Goal: Task Accomplishment & Management: Use online tool/utility

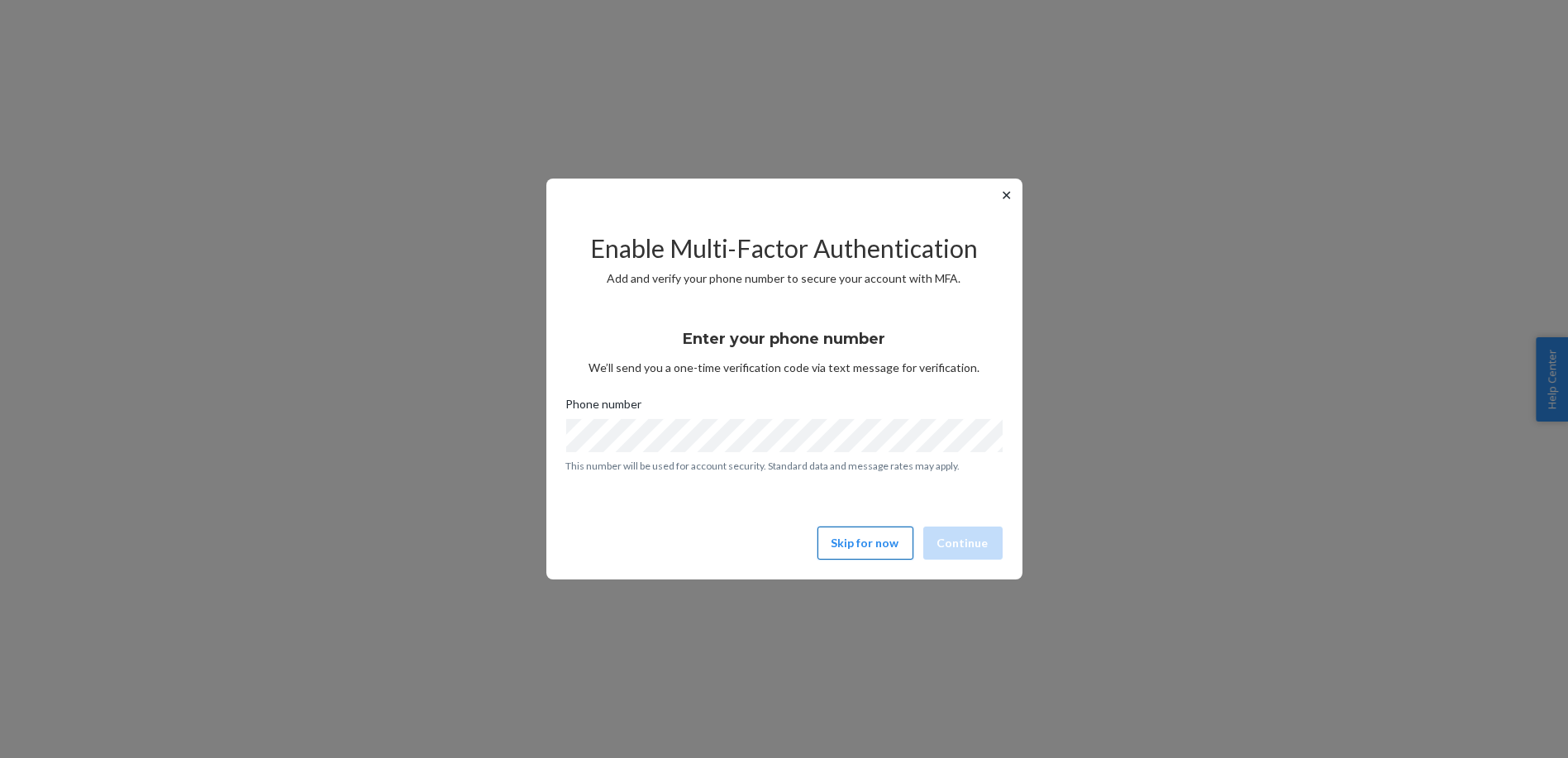
click at [870, 554] on button "Skip for now" at bounding box center [865, 543] width 96 height 33
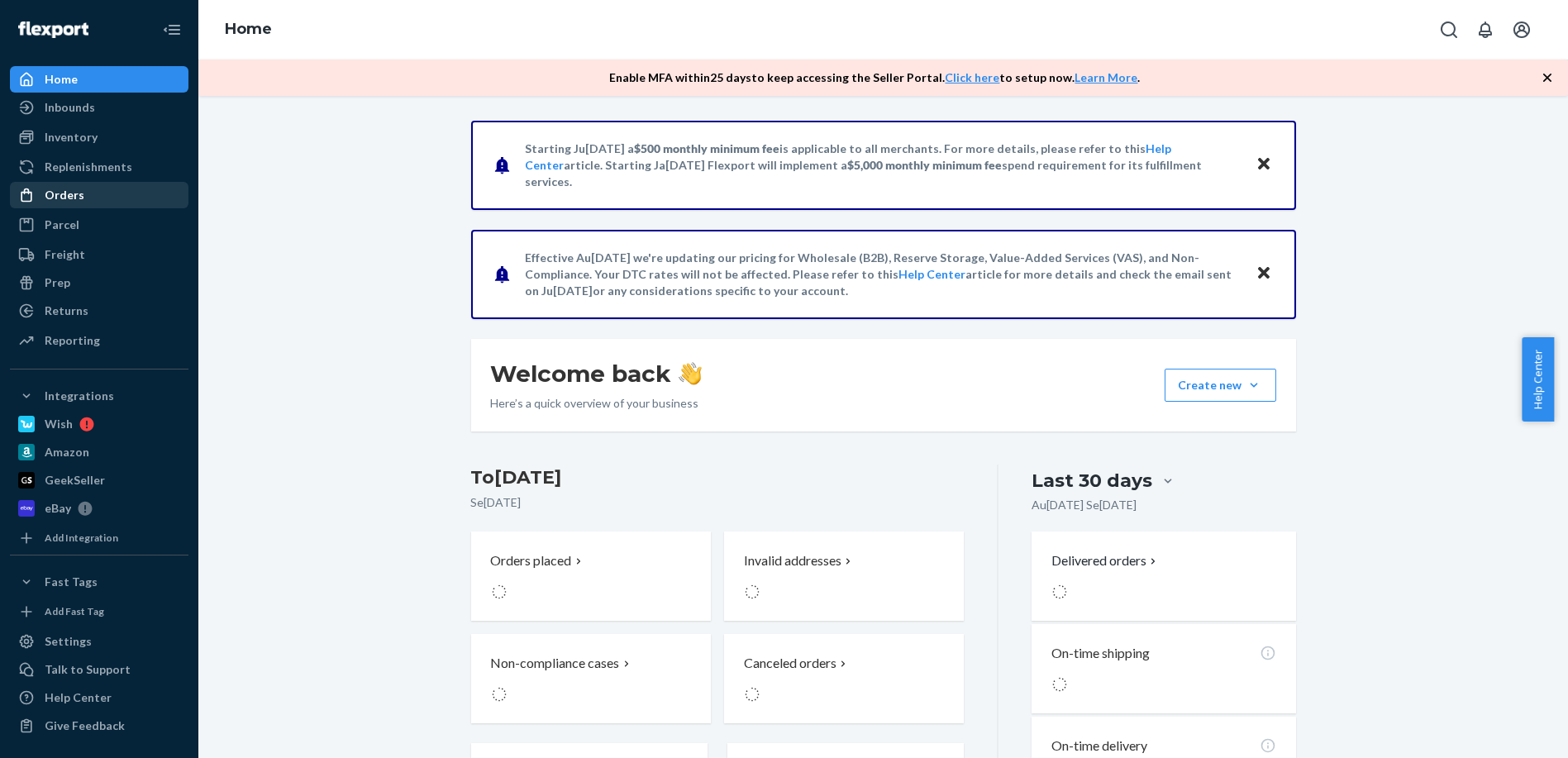
click at [66, 204] on div "Orders" at bounding box center [99, 195] width 175 height 23
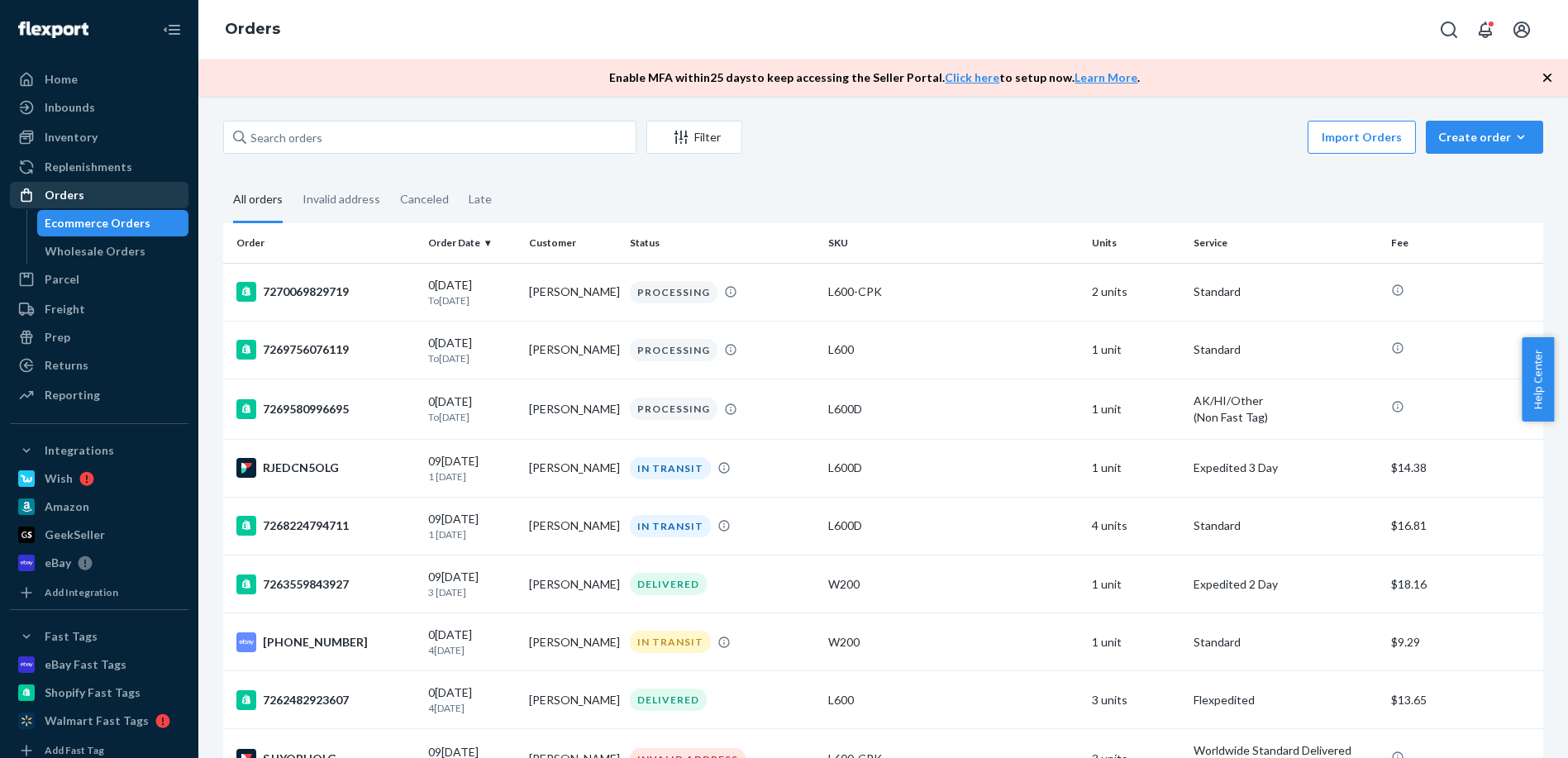
click at [125, 183] on div "Orders" at bounding box center [99, 195] width 175 height 23
click at [1512, 141] on icon "button" at bounding box center [1520, 136] width 17 height 17
click at [1487, 176] on span "Ecommerce order" at bounding box center [1494, 176] width 103 height 11
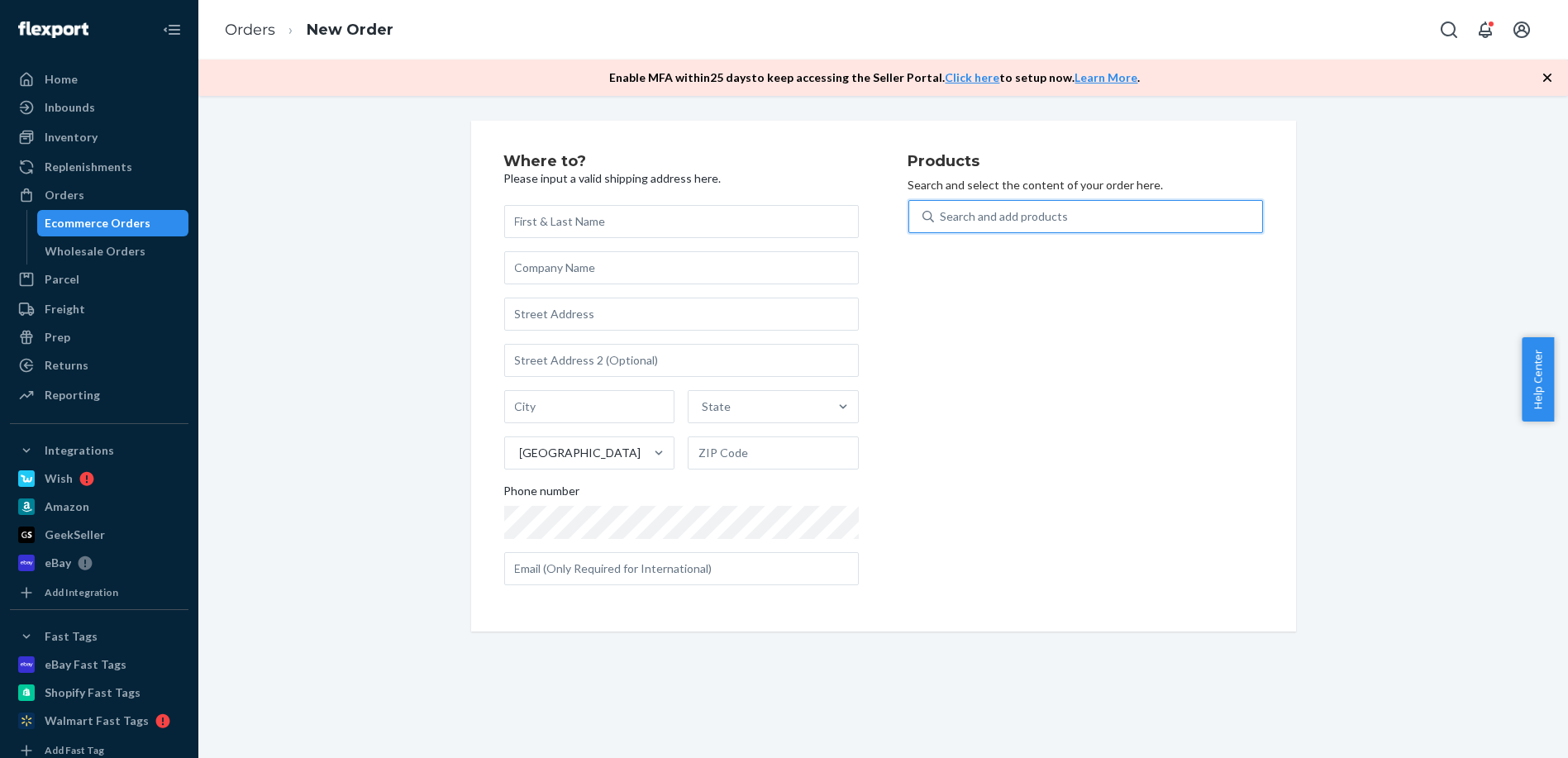
click at [1154, 227] on div "Search and add products" at bounding box center [1098, 216] width 328 height 30
click at [942, 225] on input "0 results available. Use Up and Down to choose options, press Enter to select t…" at bounding box center [942, 216] width 2 height 17
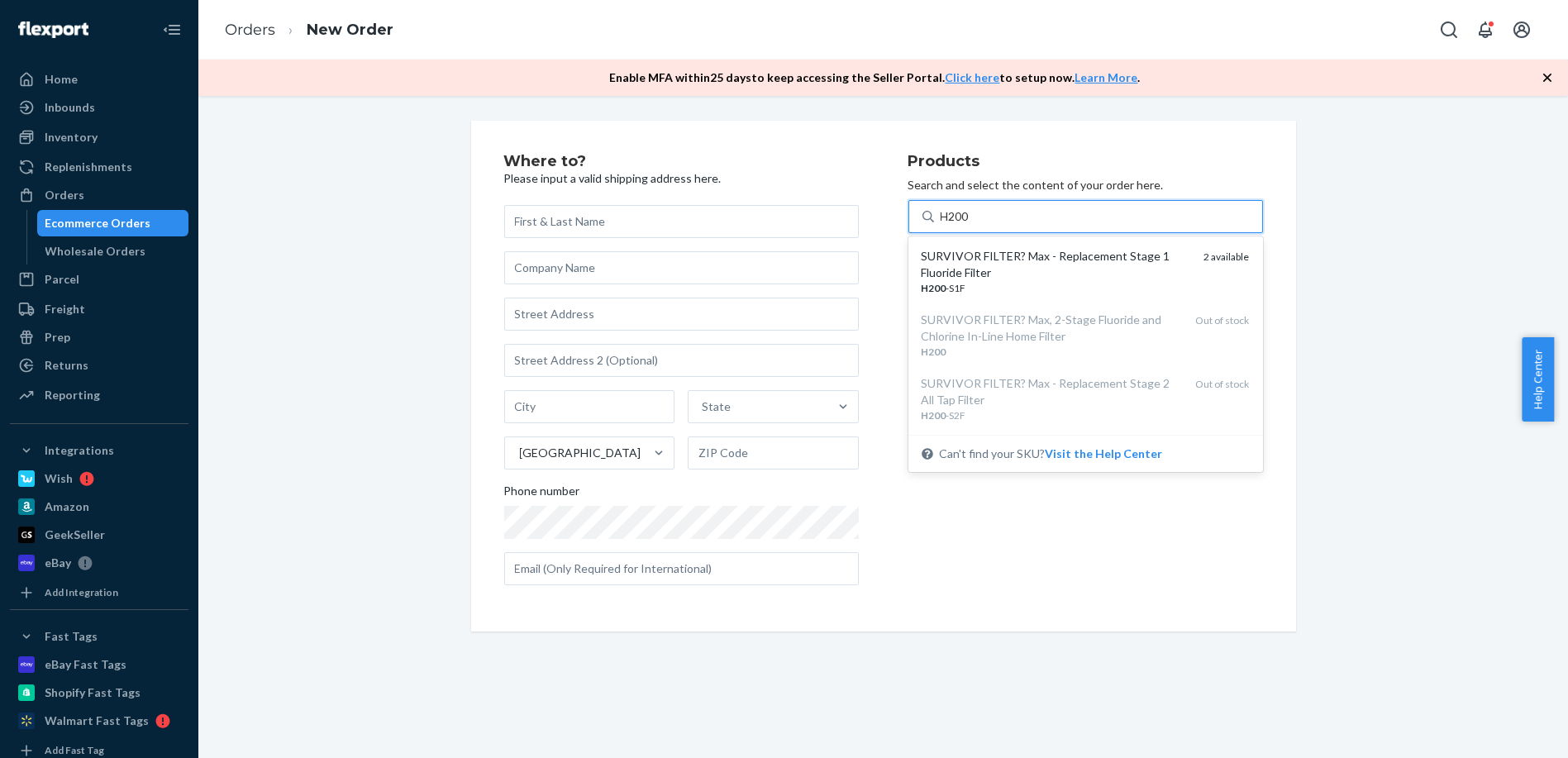
type input "H200"
click at [1353, 263] on div "Where to? Please input a valid shipping address here. State United States Phone…" at bounding box center [883, 376] width 1345 height 511
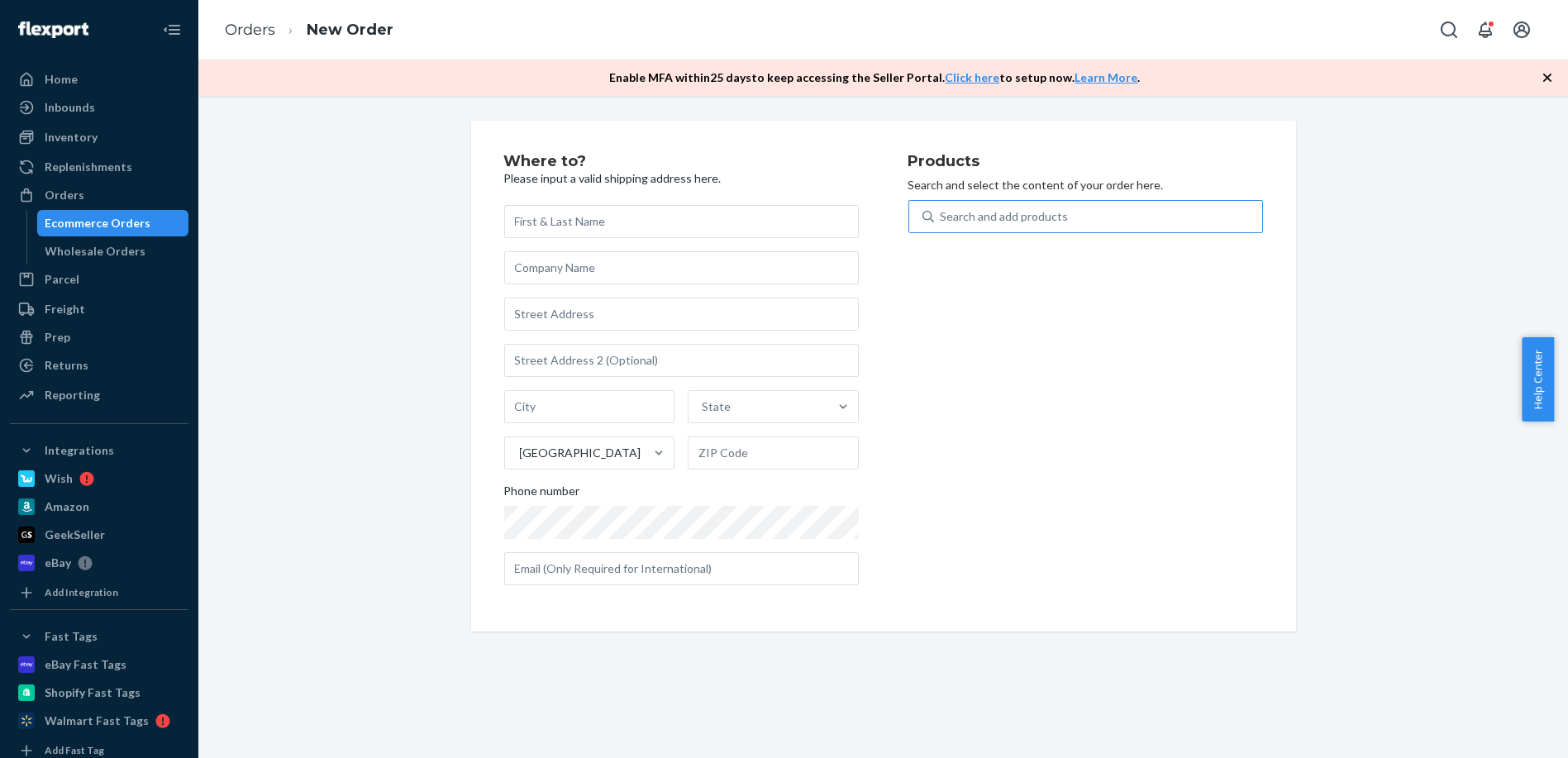
click at [1062, 217] on div "Search and add products" at bounding box center [1098, 216] width 328 height 30
click at [942, 217] on input "Search and add products" at bounding box center [942, 216] width 2 height 17
type input "L"
type input "Canteen"
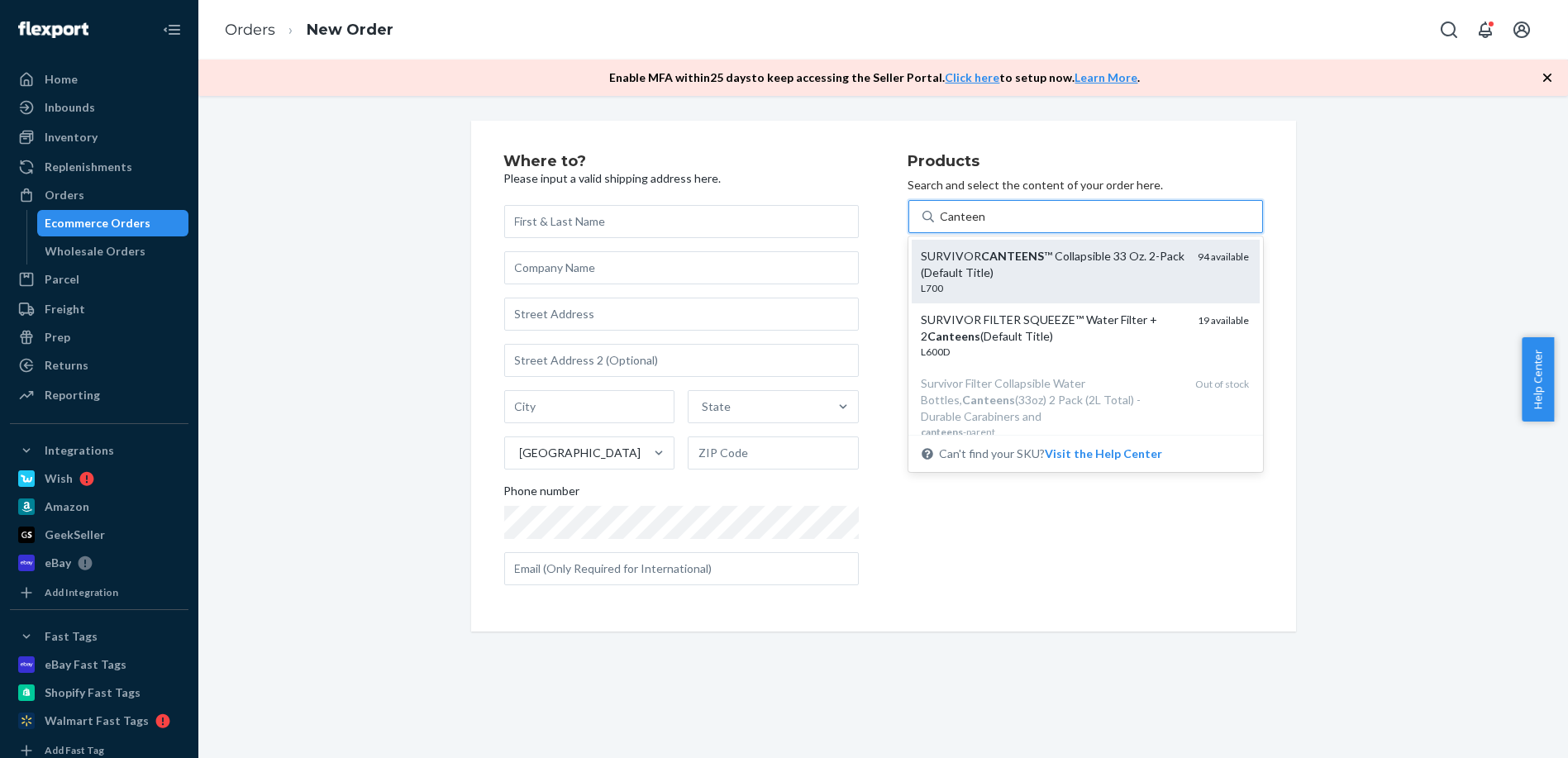
click at [1073, 263] on div "SURVIVOR CANTEENS ™ Collapsible 33 Oz. 2-Pack (Default Title)" at bounding box center [1053, 264] width 263 height 33
click at [985, 225] on input "Canteen" at bounding box center [963, 216] width 44 height 17
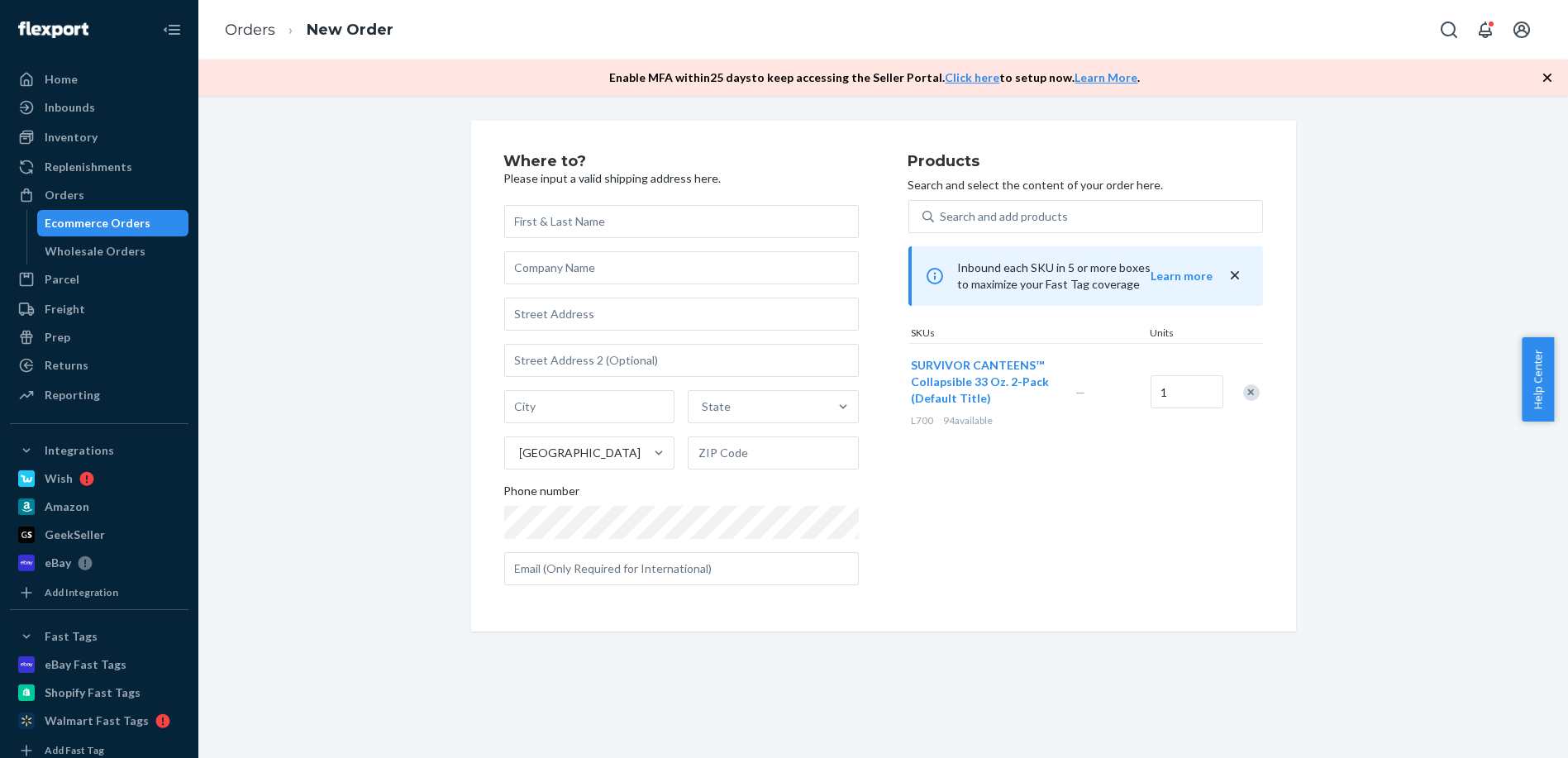
click at [616, 203] on div "Where to? Please input a valid shipping address here. [GEOGRAPHIC_DATA] Phone n…" at bounding box center [705, 376] width 404 height 445
click at [634, 235] on input "text" at bounding box center [681, 222] width 354 height 33
paste input "[PERSON_NAME]"
type input "[PERSON_NAME]"
click at [560, 314] on input "text" at bounding box center [681, 314] width 354 height 33
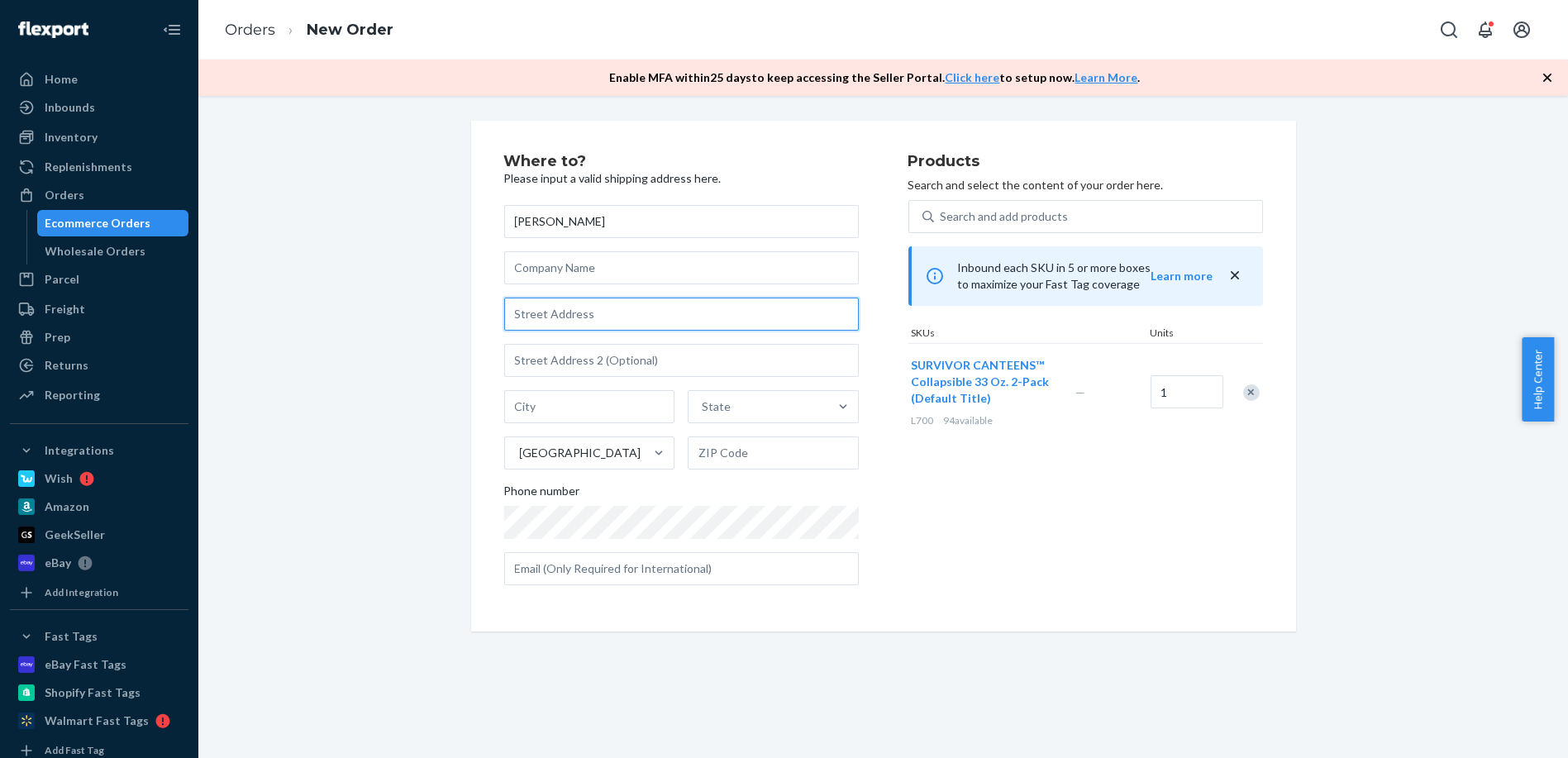
paste input "[STREET_ADDRESS]"
click at [601, 404] on input "text" at bounding box center [589, 407] width 171 height 33
click at [637, 324] on input "[STREET_ADDRESS]" at bounding box center [681, 314] width 354 height 33
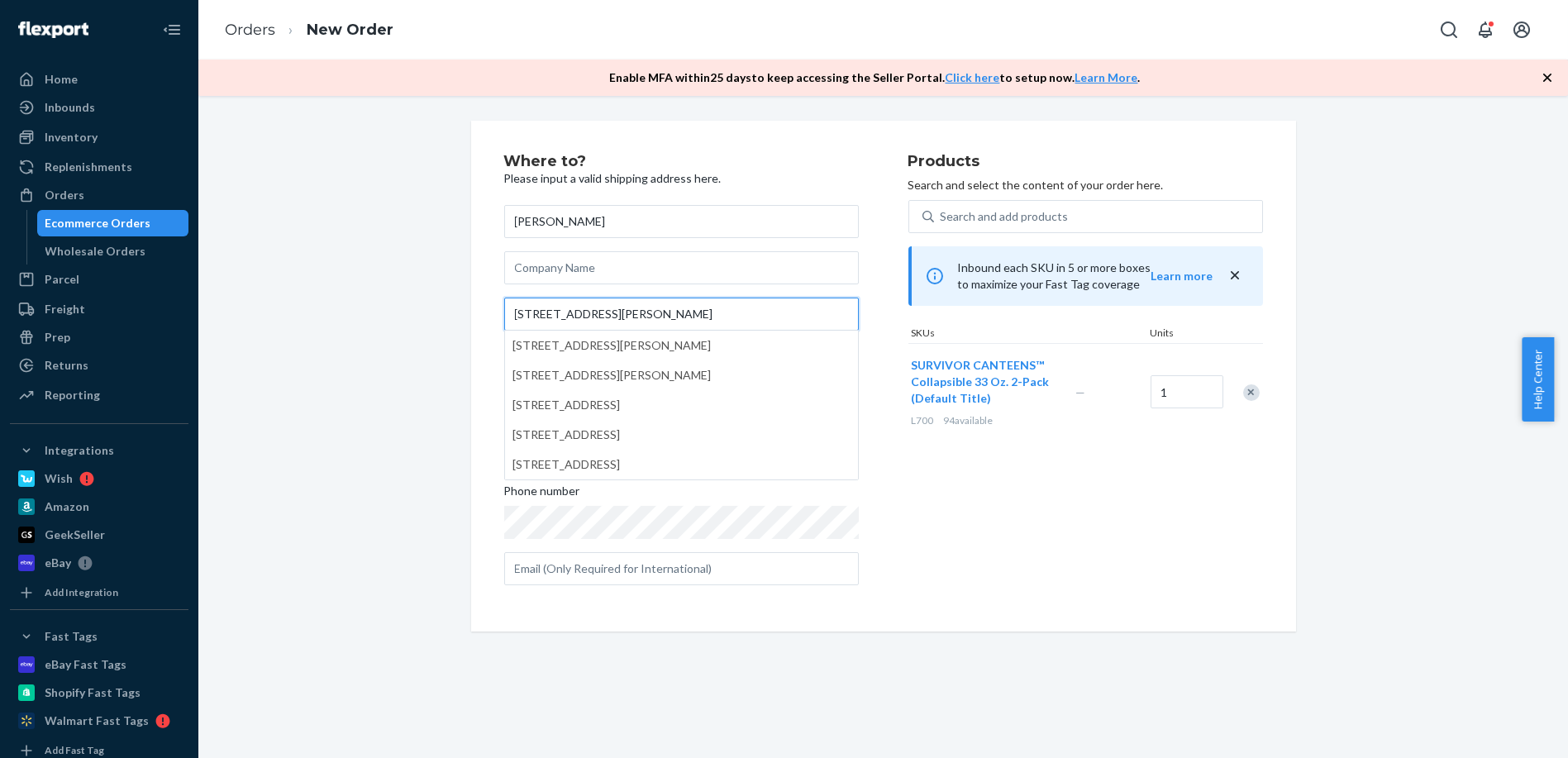
type input "[STREET_ADDRESS][PERSON_NAME]"
click at [704, 283] on input "text" at bounding box center [681, 268] width 354 height 33
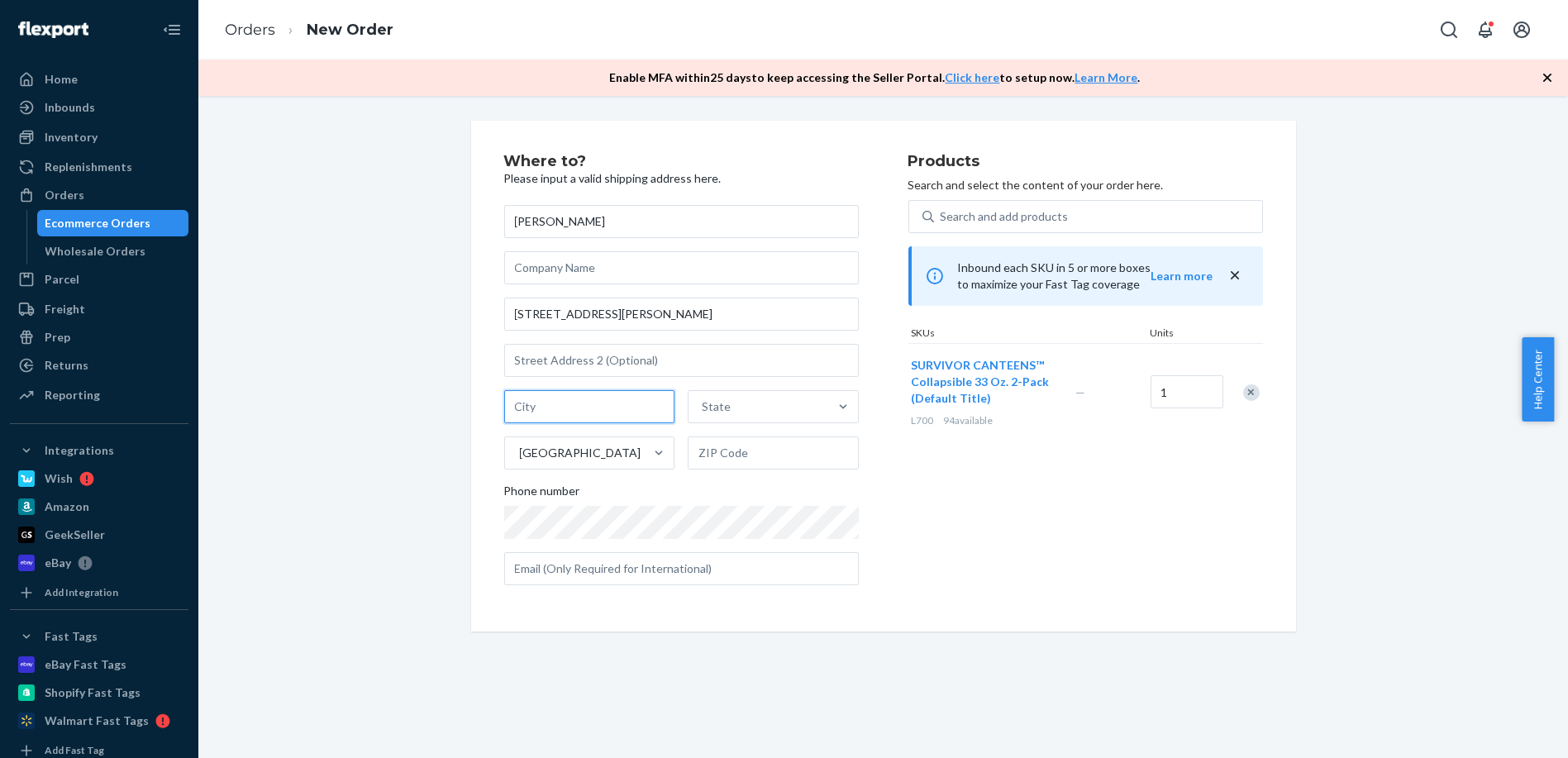
click at [559, 403] on input "text" at bounding box center [589, 407] width 171 height 33
paste input "Avon"
type input "Avon"
click at [784, 412] on div "State" at bounding box center [758, 407] width 140 height 33
click at [704, 412] on input "State" at bounding box center [703, 407] width 2 height 17
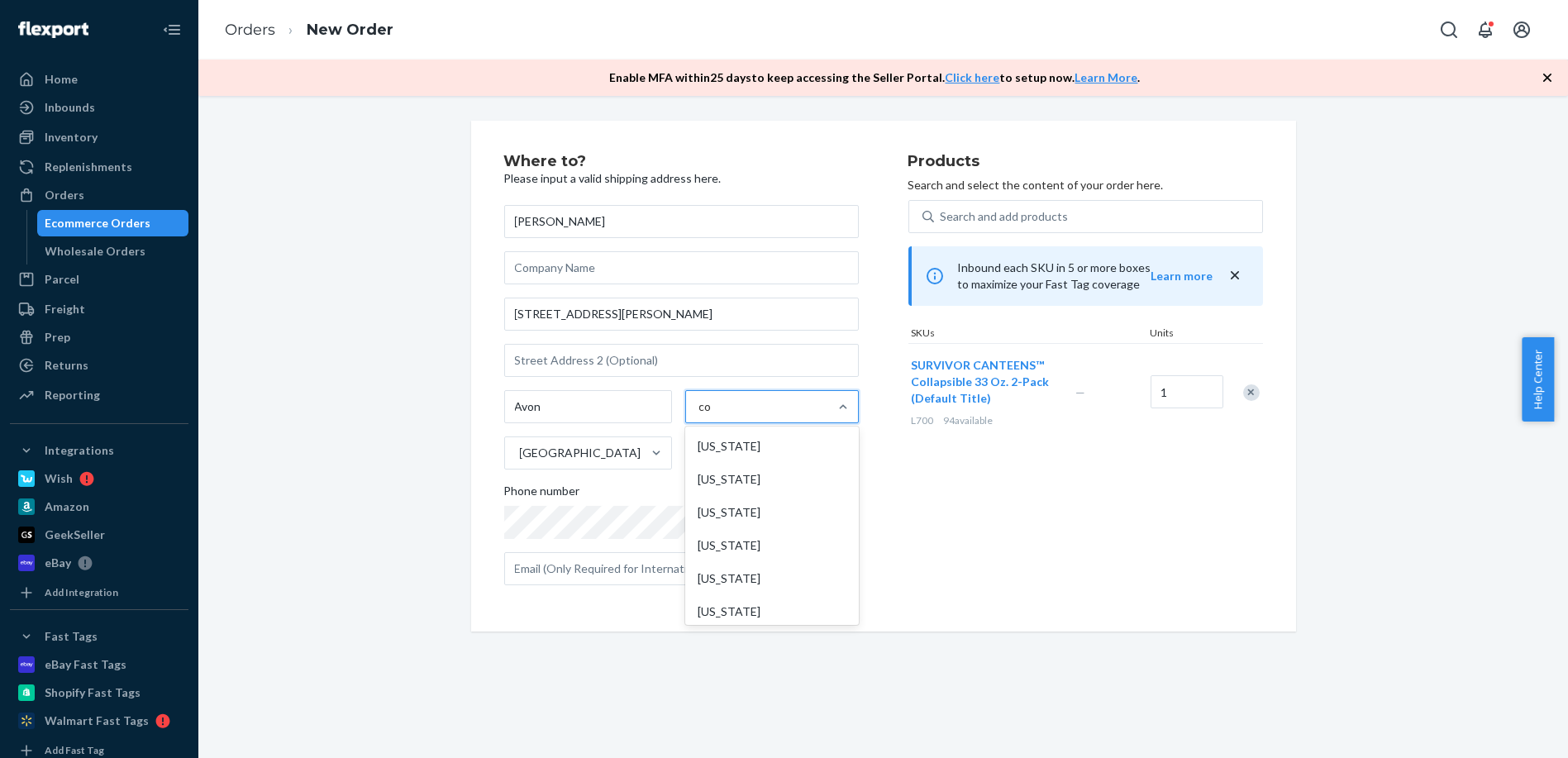
type input "con"
click at [764, 444] on div "[US_STATE]" at bounding box center [771, 447] width 167 height 33
click at [719, 416] on input "con" at bounding box center [709, 407] width 20 height 17
click at [762, 443] on input "text" at bounding box center [772, 453] width 171 height 33
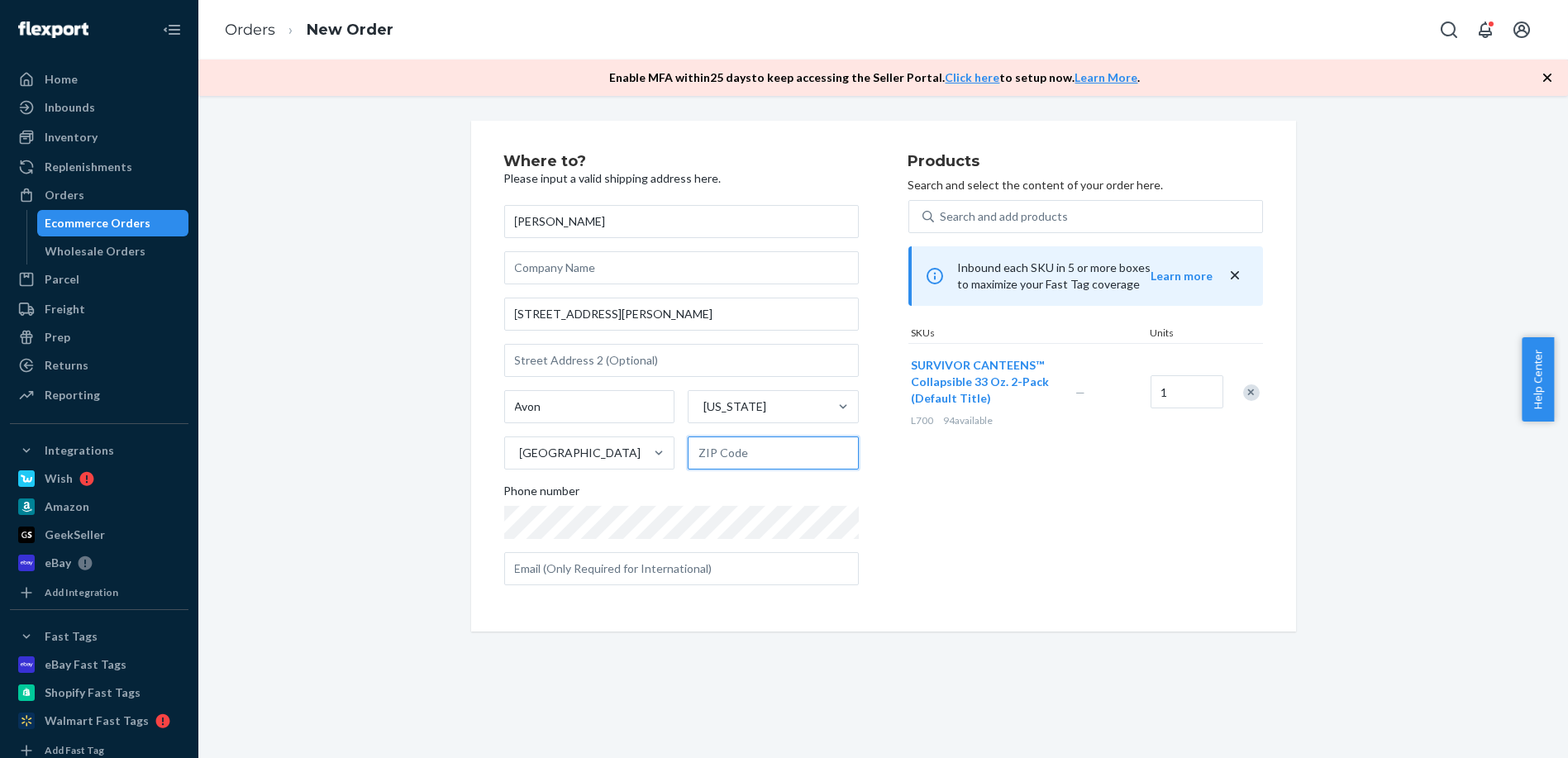
paste input "06001"
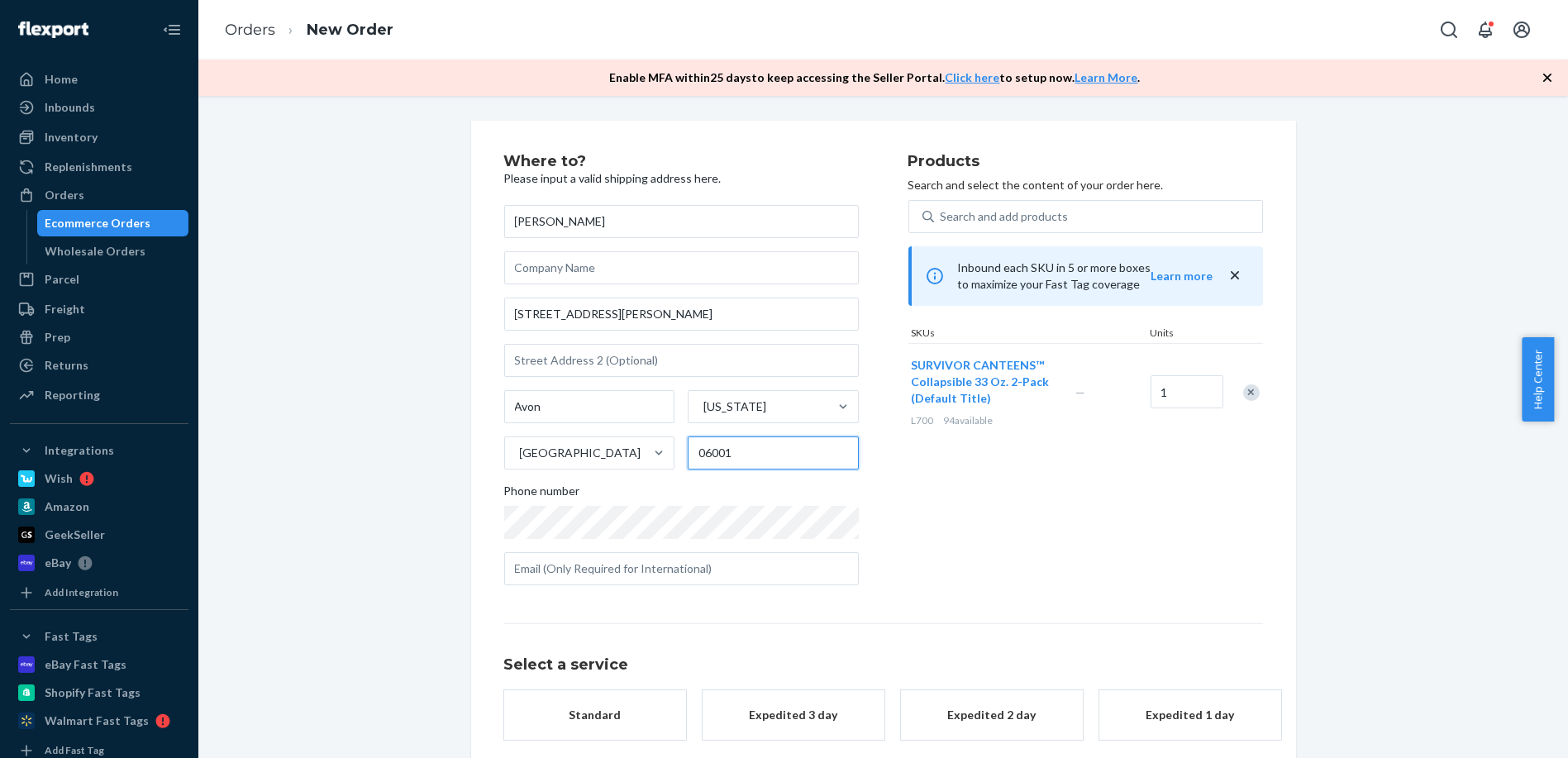
type input "06001"
drag, startPoint x: 1029, startPoint y: 502, endPoint x: 1013, endPoint y: 492, distance: 18.9
click at [1029, 502] on div "Products Search and select the content of your order here. Search and add produ…" at bounding box center [1085, 376] width 354 height 445
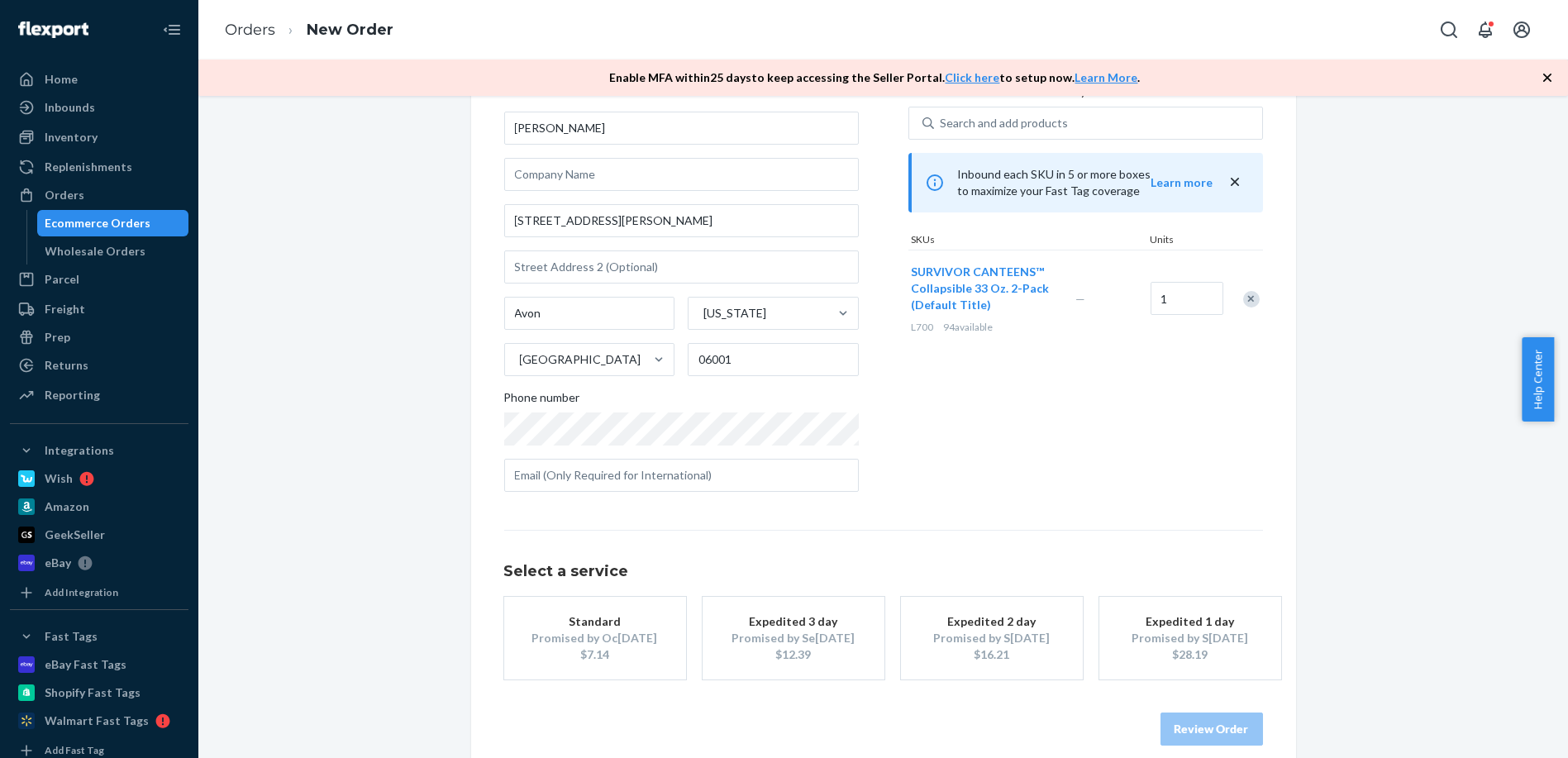
scroll to position [113, 0]
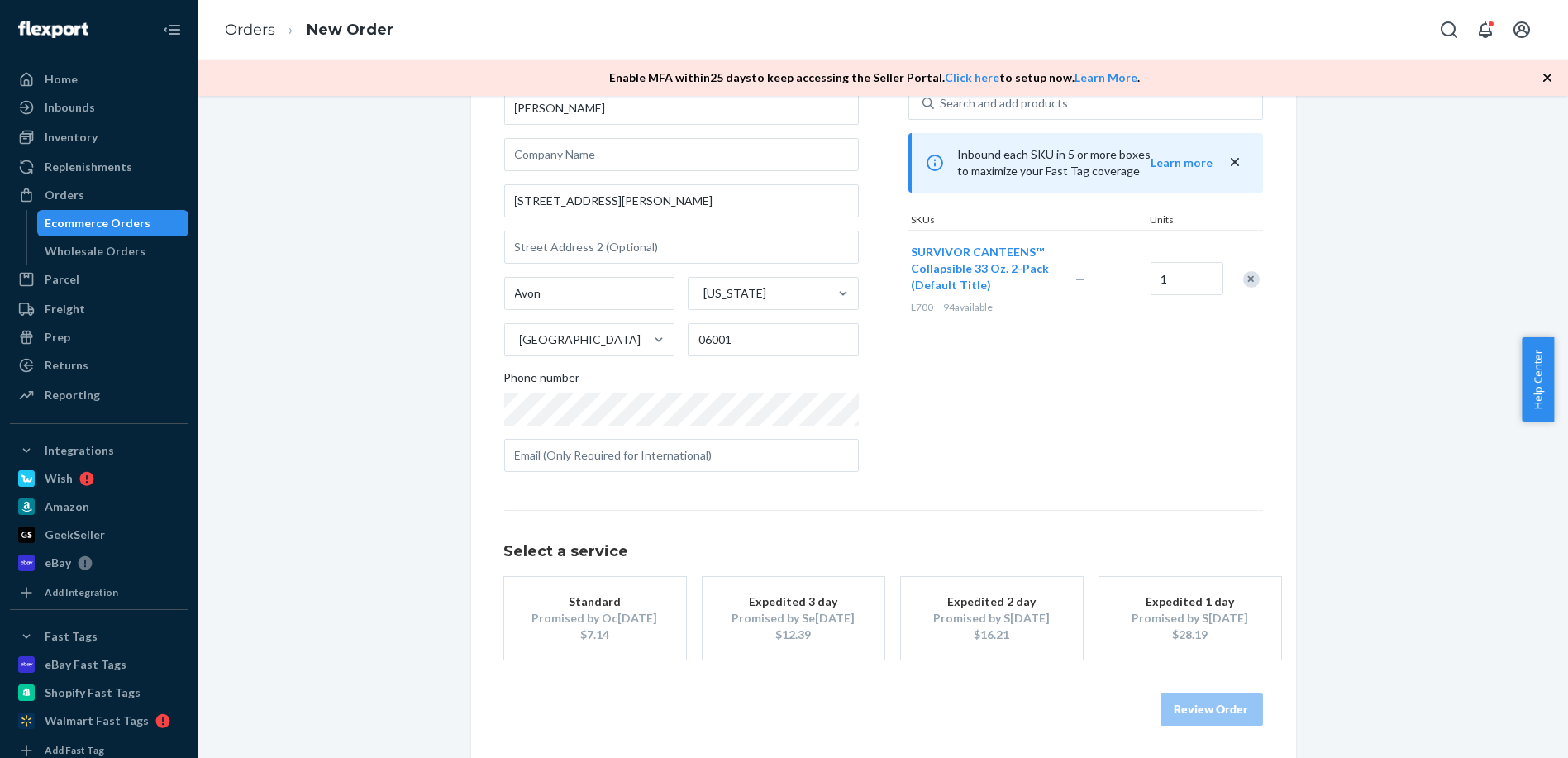
click at [833, 634] on div "$12.39" at bounding box center [793, 635] width 132 height 17
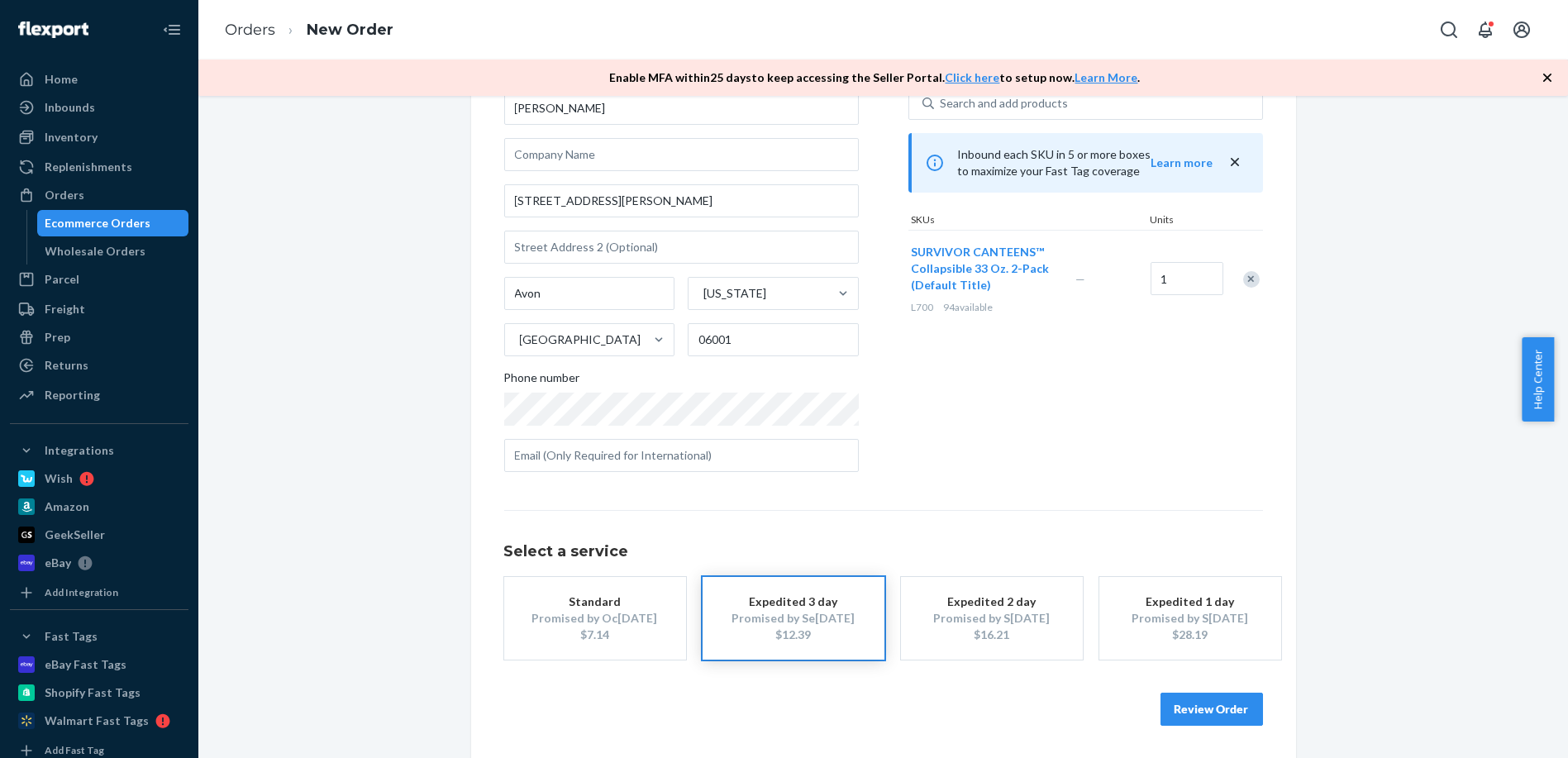
click at [1212, 716] on button "Review Order" at bounding box center [1212, 709] width 103 height 33
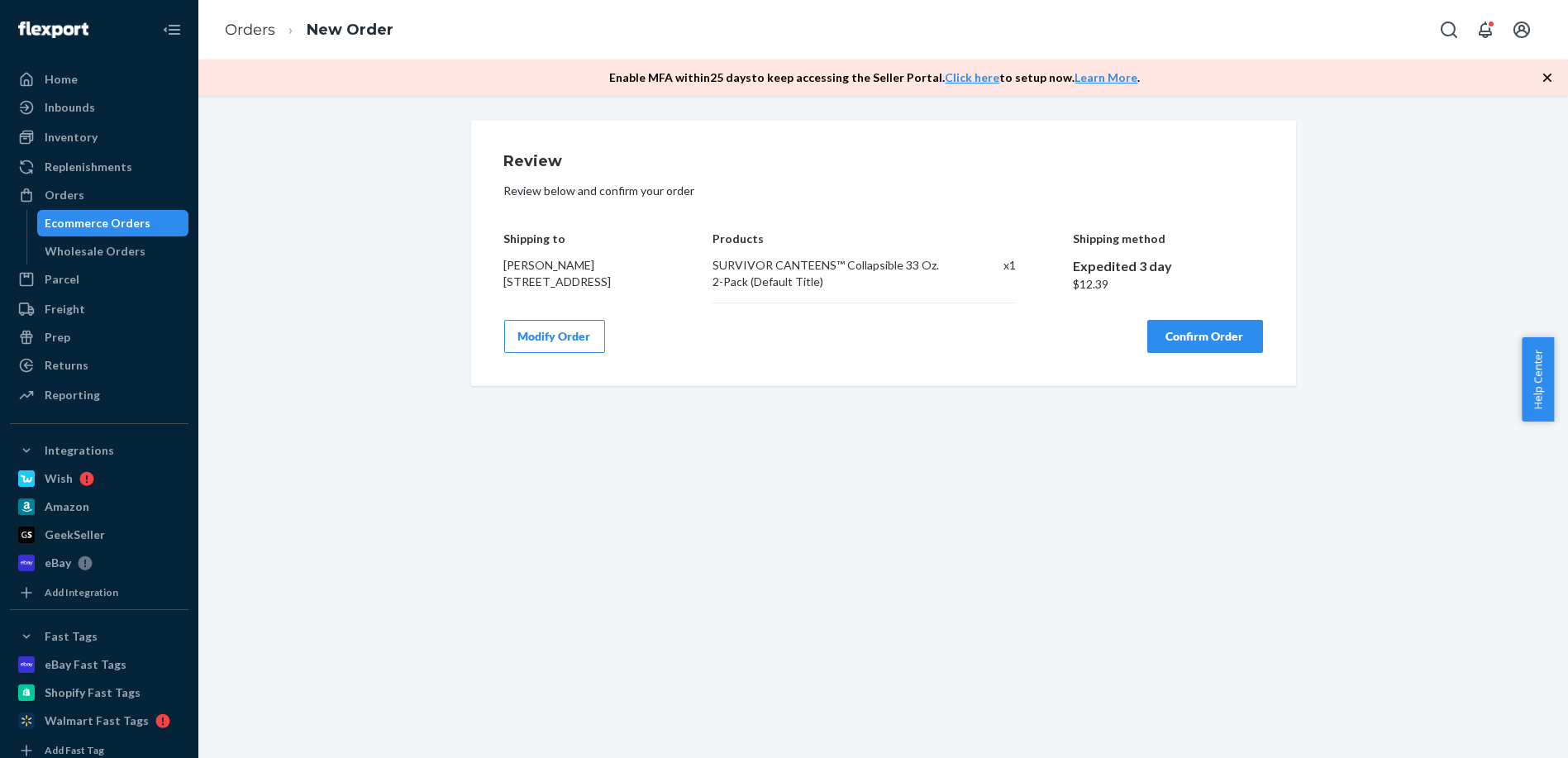
click at [996, 707] on div "Review Review below and confirm your order Shipping t[PERSON_NAME] [STREET_ADDR…" at bounding box center [883, 427] width 1369 height 662
click at [1210, 336] on button "Confirm Order" at bounding box center [1204, 336] width 116 height 33
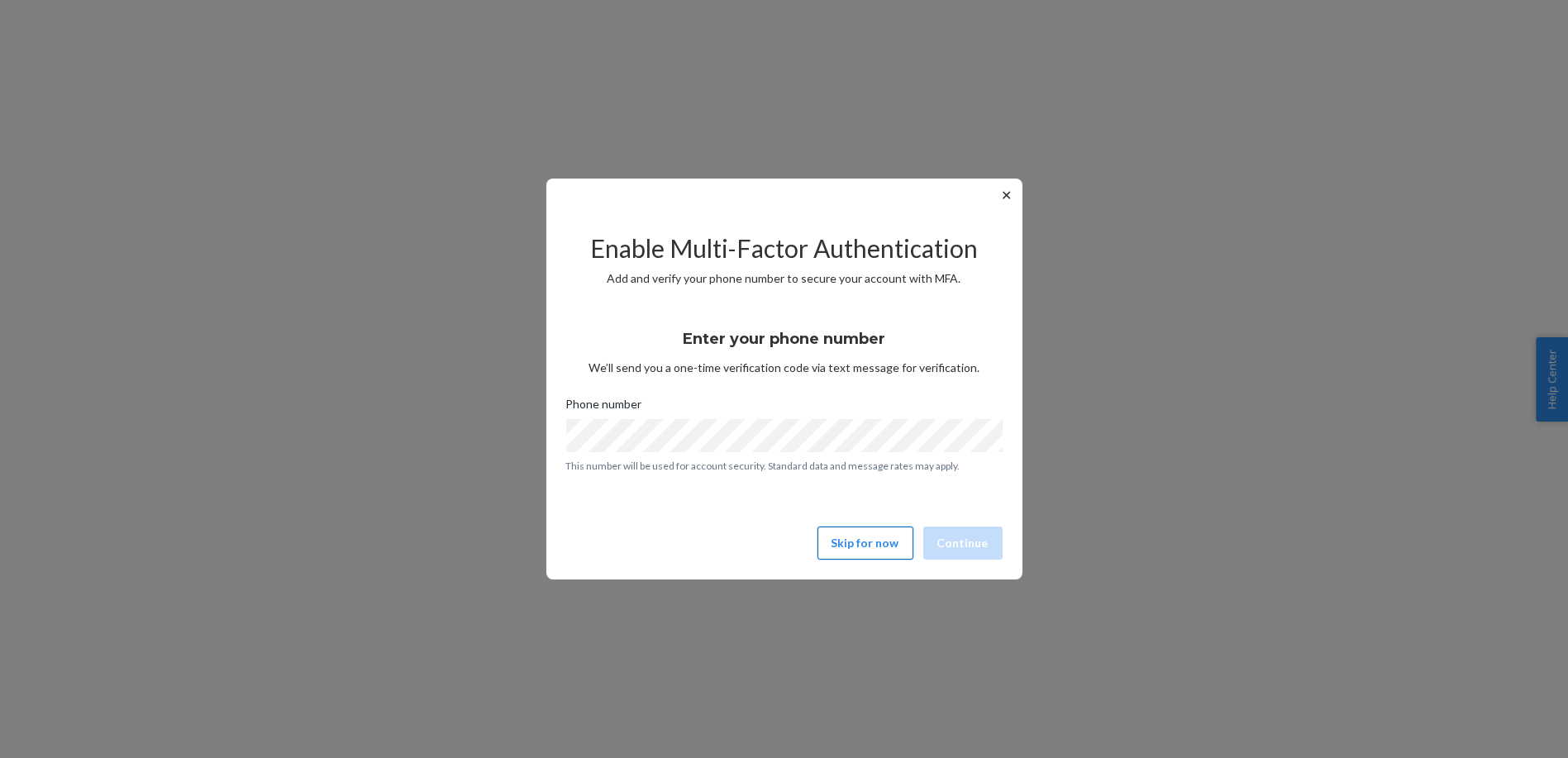
click at [890, 536] on button "Skip for now" at bounding box center [865, 543] width 96 height 33
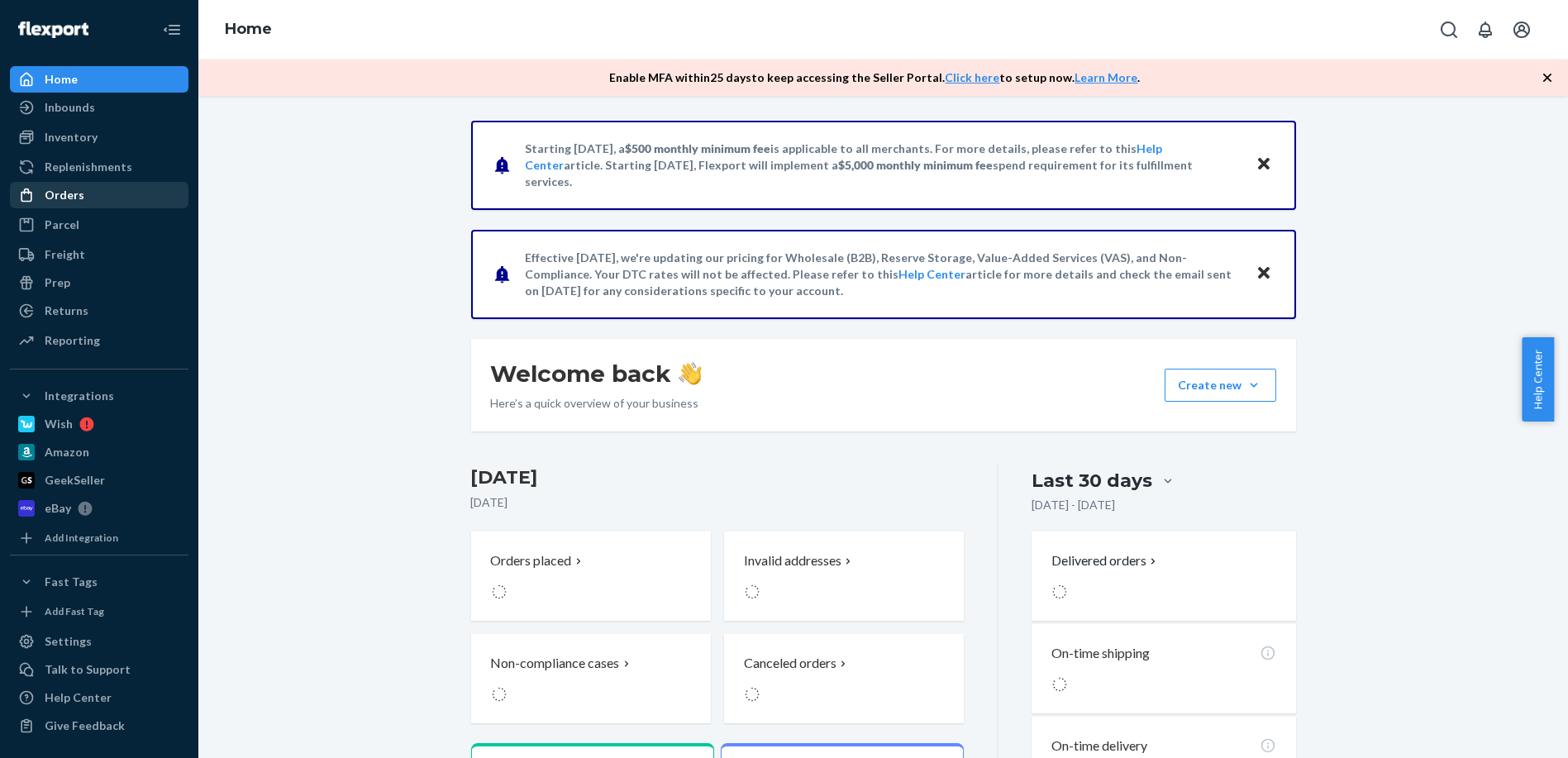
click at [59, 200] on div "Orders" at bounding box center [64, 195] width 40 height 17
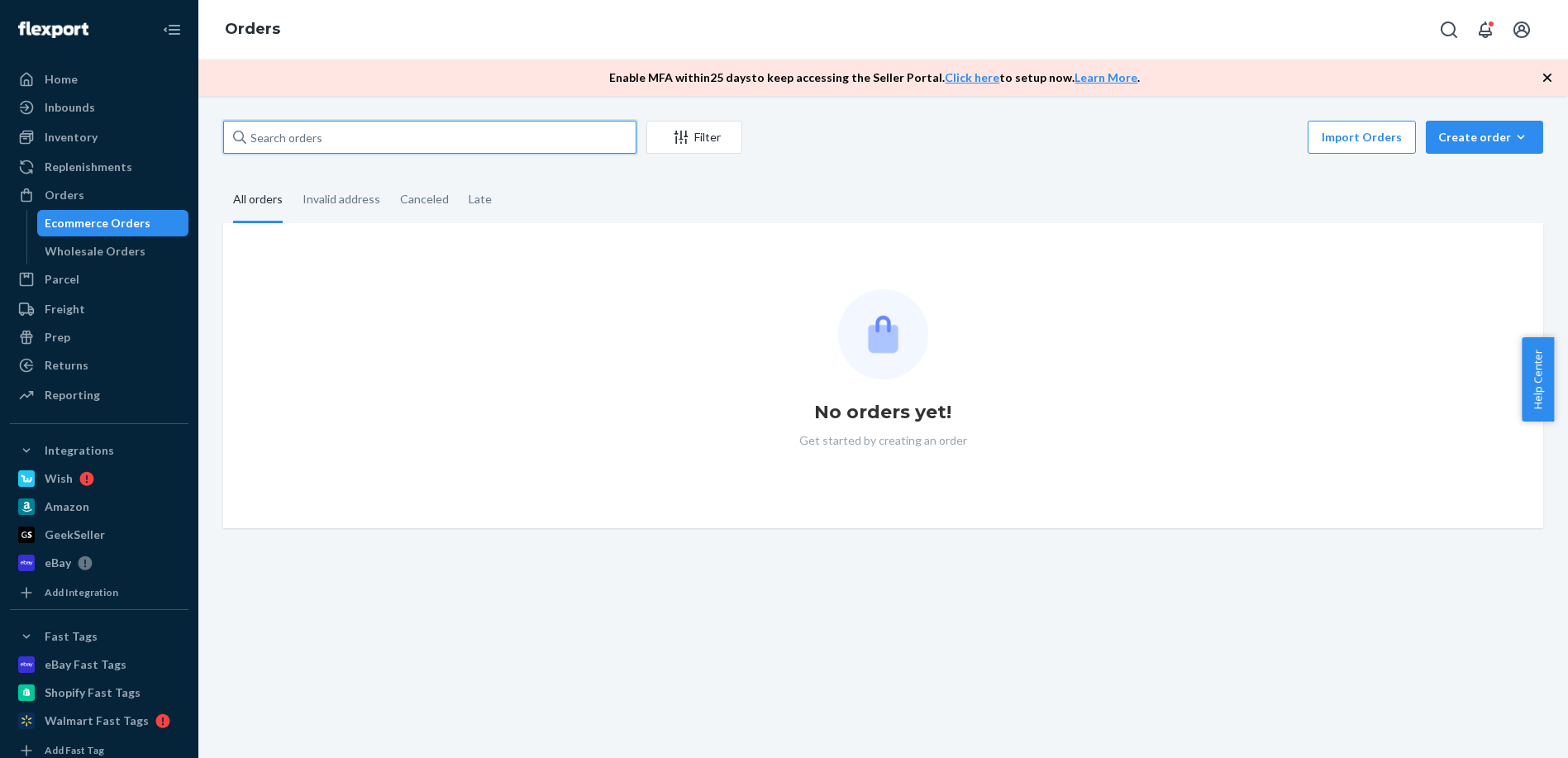
click at [394, 133] on input "text" at bounding box center [430, 137] width 414 height 33
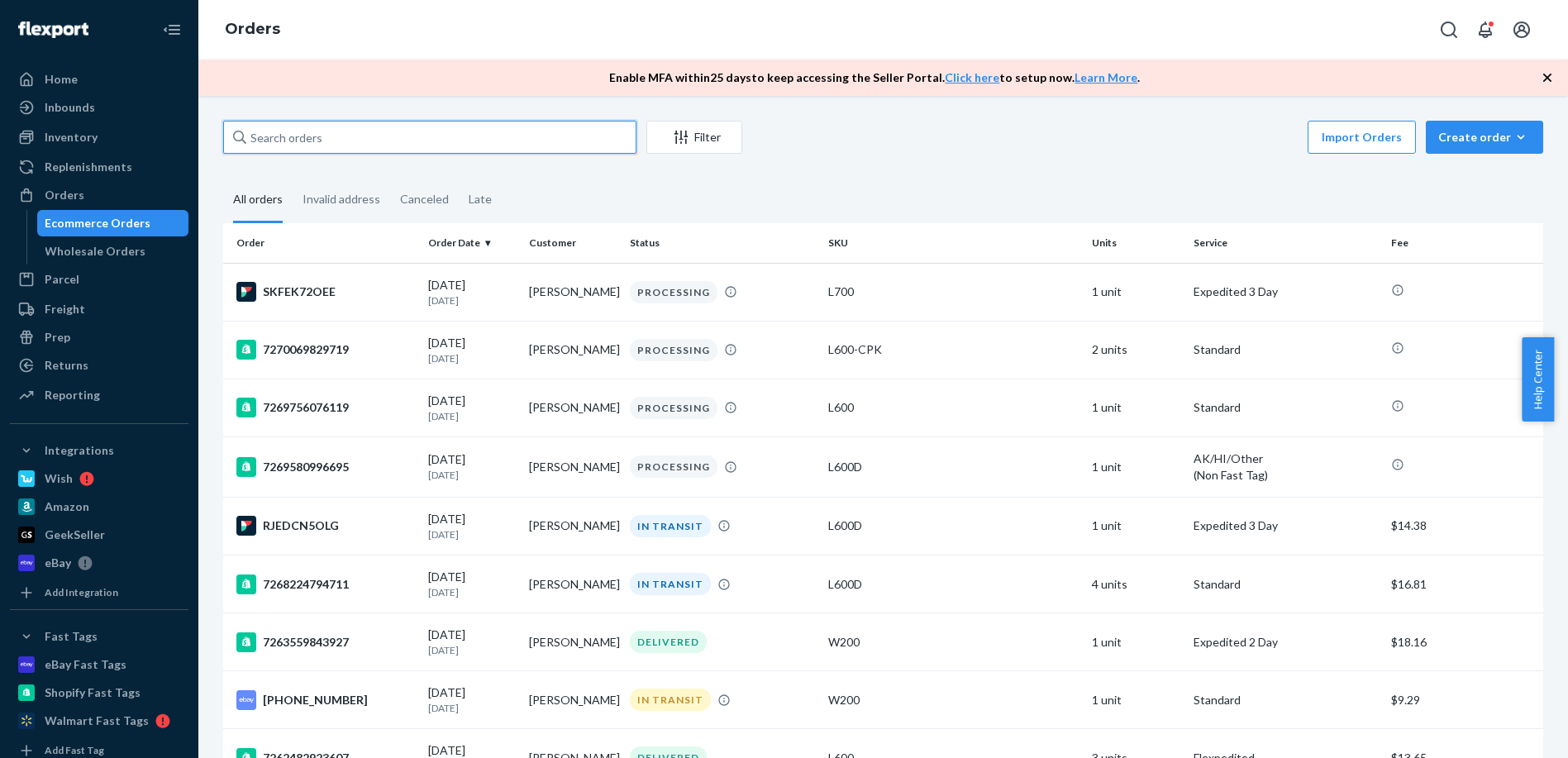
paste input "[PERSON_NAME]"
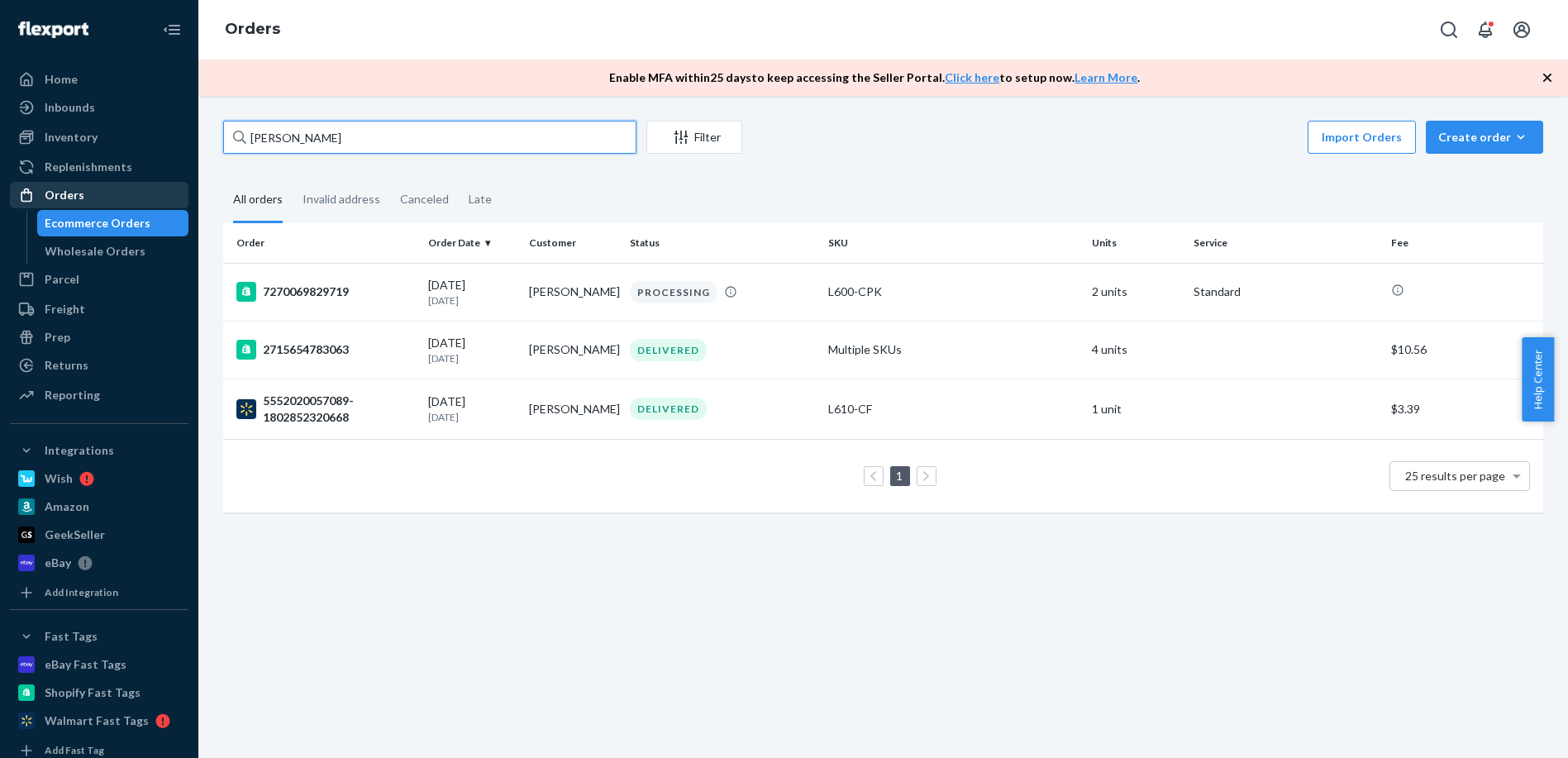
drag, startPoint x: 461, startPoint y: 132, endPoint x: 141, endPoint y: 198, distance: 326.7
click at [141, 198] on div "Home Inbounds Shipping Plans Problems Inventory Products Replenishments Orders …" at bounding box center [784, 379] width 1568 height 758
paste input "[PERSON_NAME]"
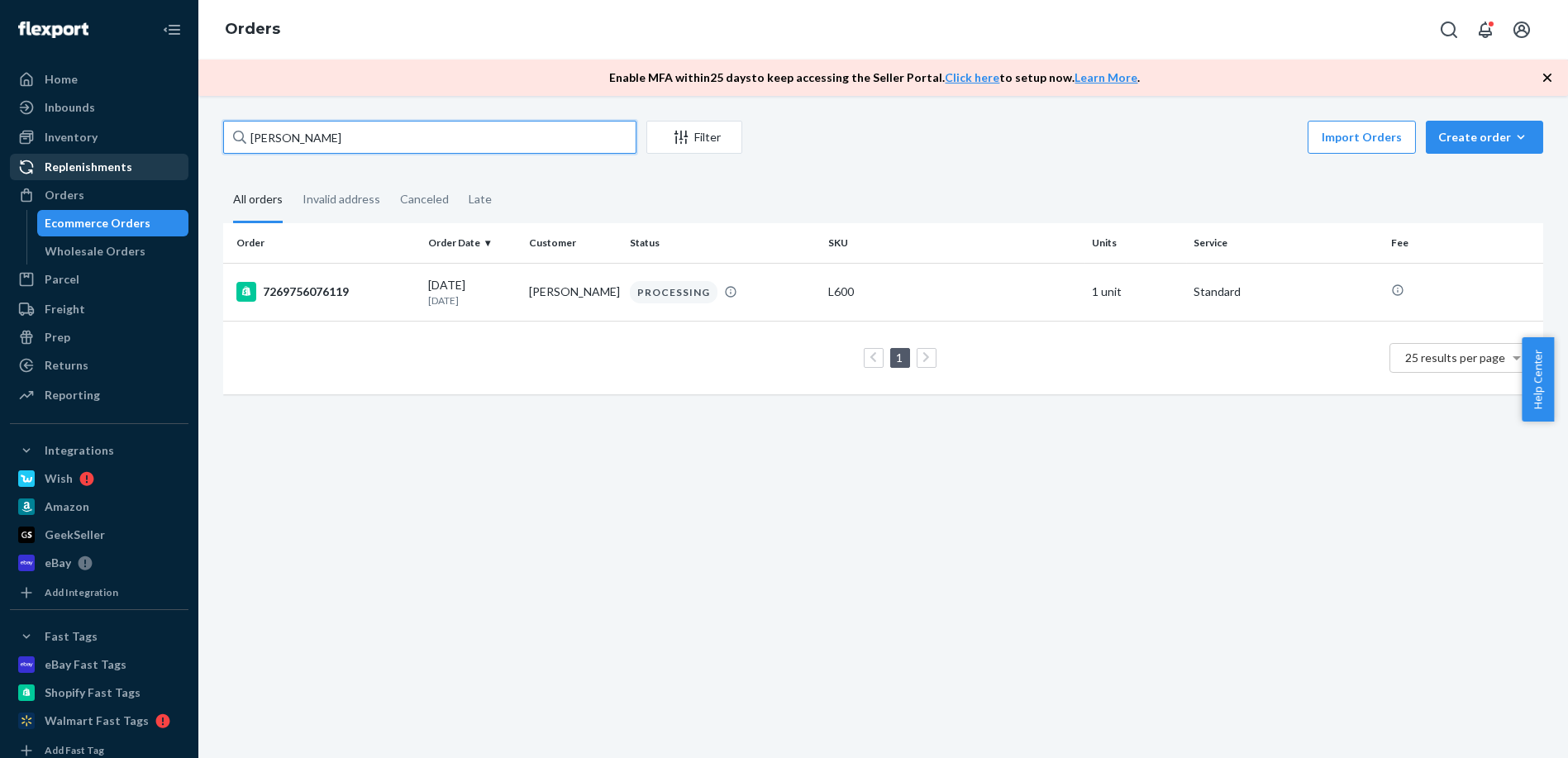
drag, startPoint x: 447, startPoint y: 136, endPoint x: 94, endPoint y: 169, distance: 354.5
click at [94, 169] on div "Home Inbounds Shipping Plans Problems Inventory Products Replenishments Orders …" at bounding box center [784, 379] width 1568 height 758
paste input "[PERSON_NAME]"
type input "[PERSON_NAME]"
